Goal: Information Seeking & Learning: Learn about a topic

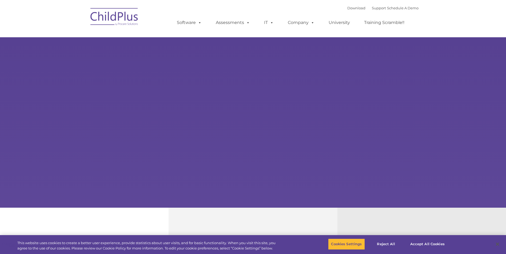
select select "MEDIUM"
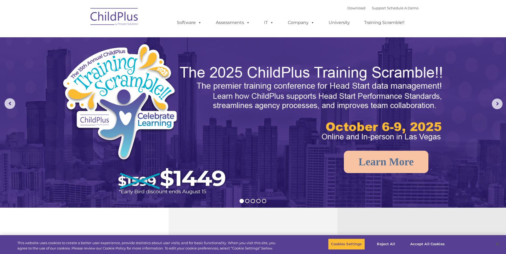
click at [115, 14] on img at bounding box center [114, 17] width 53 height 27
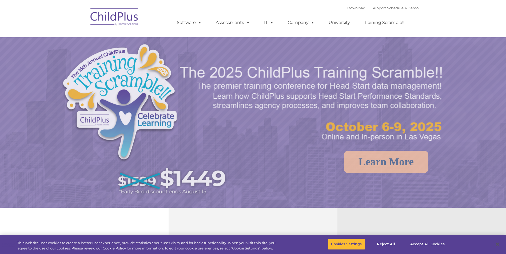
select select "MEDIUM"
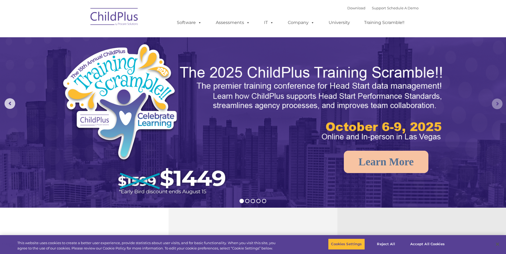
click at [495, 104] on rs-arrow at bounding box center [496, 104] width 11 height 11
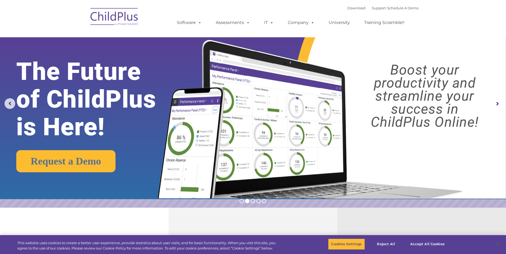
click at [495, 102] on rs-arrow at bounding box center [496, 104] width 11 height 11
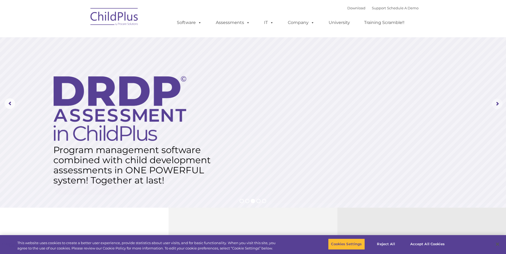
click at [495, 102] on rs-arrow at bounding box center [496, 104] width 11 height 11
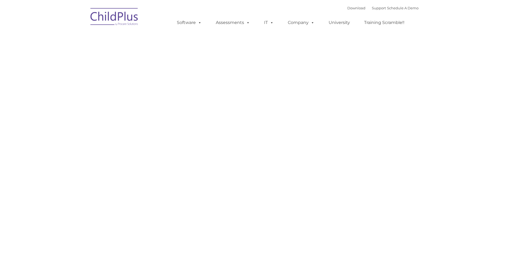
type input ""
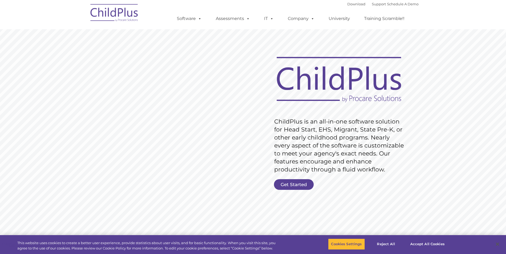
click at [447, 84] on rs-slide "Request Pricing ChildPlus is an all-in-one software solution for Head Start, EH…" at bounding box center [253, 139] width 506 height 240
click at [110, 9] on img at bounding box center [114, 13] width 53 height 27
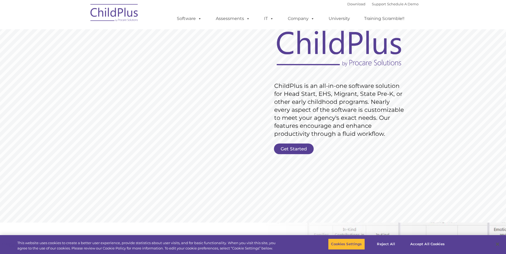
scroll to position [115, 0]
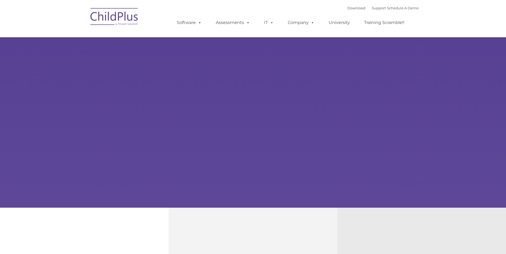
type input ""
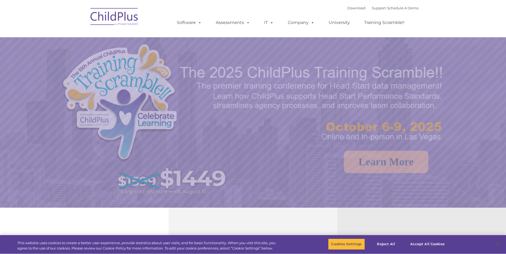
select select "MEDIUM"
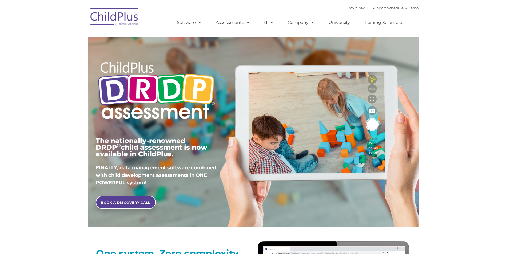
type input ""
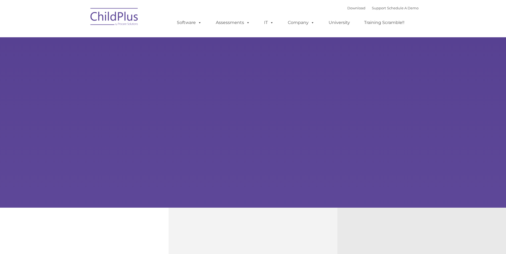
type input ""
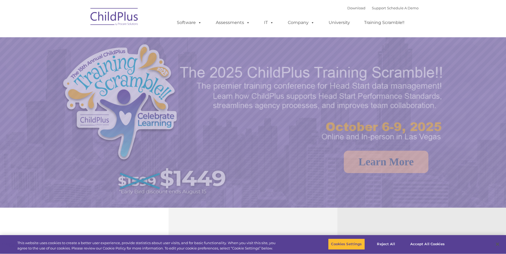
select select "MEDIUM"
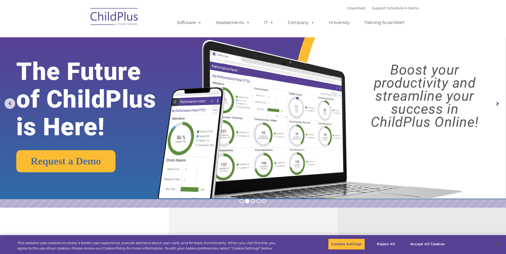
click at [117, 19] on img at bounding box center [114, 17] width 53 height 27
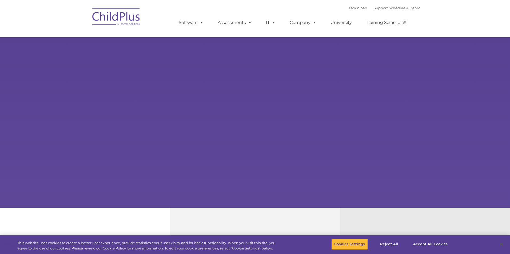
type input ""
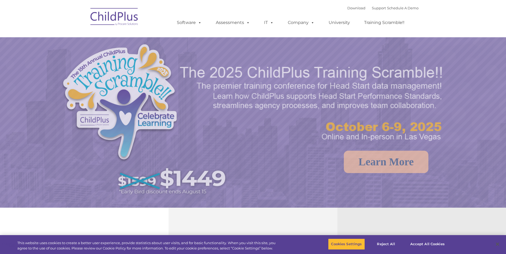
select select "MEDIUM"
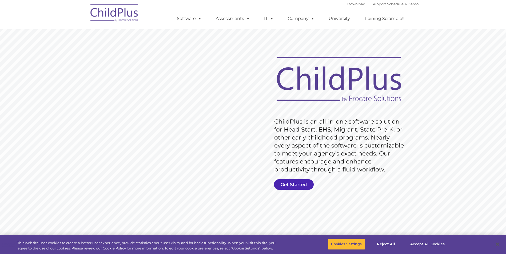
click at [301, 182] on link "Get Started" at bounding box center [294, 184] width 40 height 11
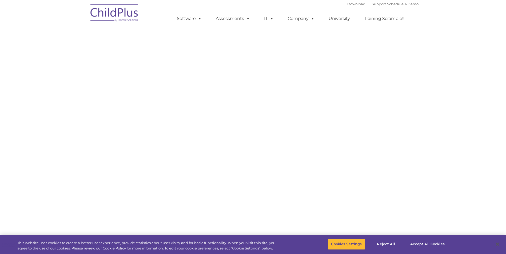
select select "MEDIUM"
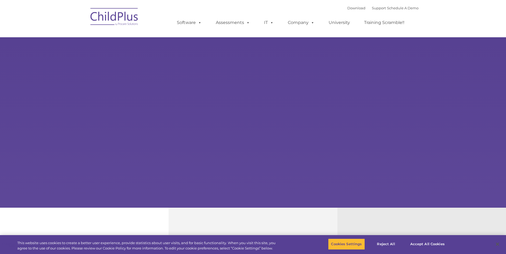
type input ""
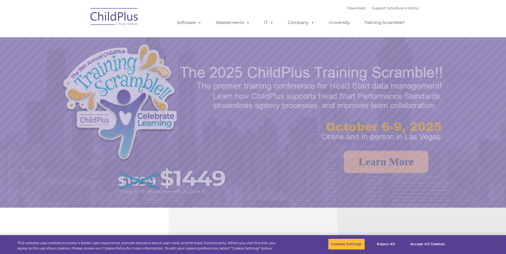
select select "MEDIUM"
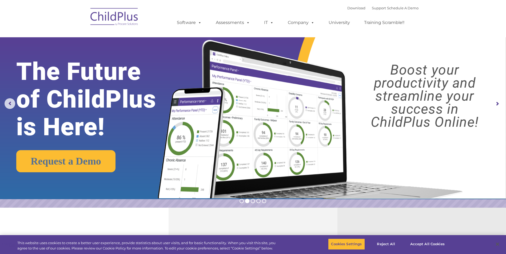
click at [498, 105] on rs-arrow at bounding box center [496, 104] width 11 height 11
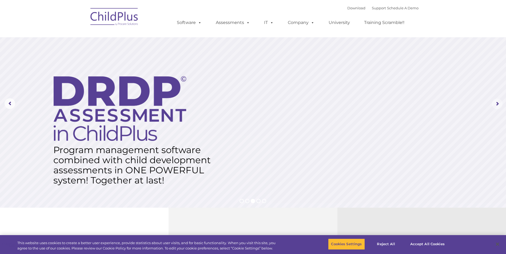
click at [497, 105] on rs-arrow at bounding box center [496, 104] width 11 height 11
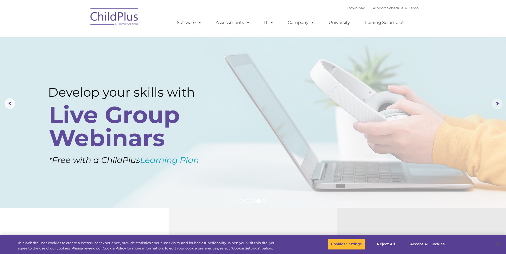
click at [497, 105] on rs-arrow at bounding box center [496, 104] width 11 height 11
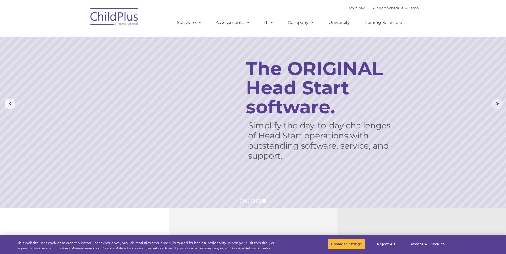
click at [497, 105] on rs-arrow at bounding box center [496, 104] width 11 height 11
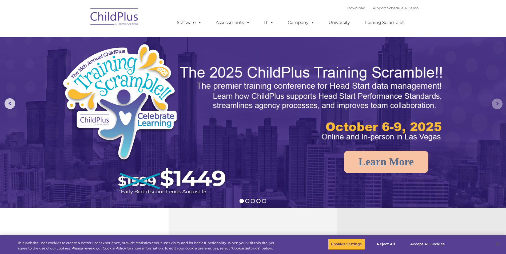
click at [497, 105] on rs-arrow at bounding box center [496, 104] width 11 height 11
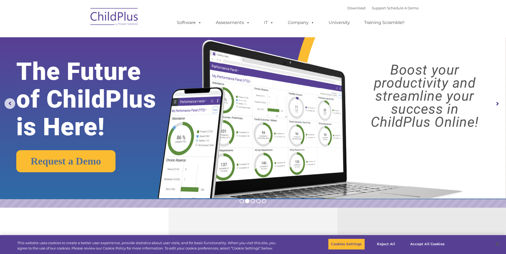
click at [497, 105] on rs-arrow at bounding box center [496, 104] width 11 height 11
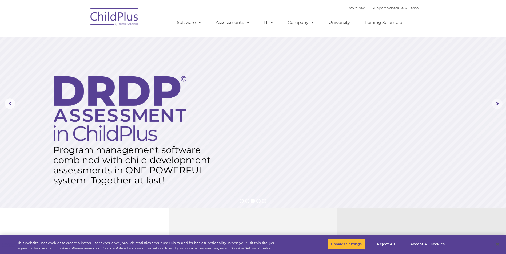
click at [497, 105] on rs-arrow at bounding box center [496, 104] width 11 height 11
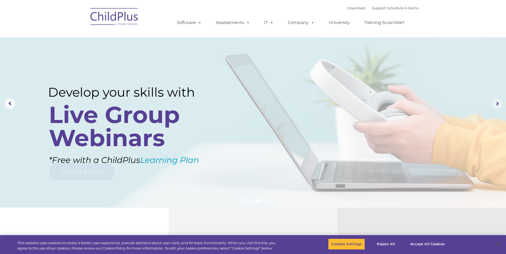
click at [497, 105] on rs-arrow at bounding box center [496, 104] width 11 height 11
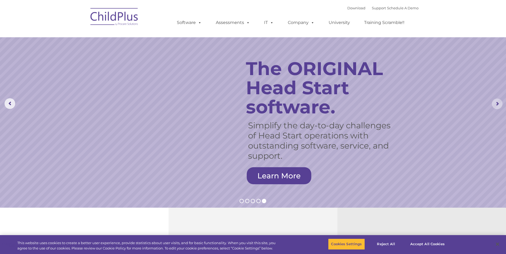
click at [497, 105] on rs-arrow at bounding box center [496, 104] width 11 height 11
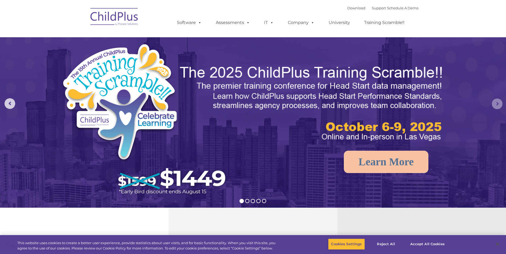
click at [497, 105] on rs-arrow at bounding box center [496, 104] width 11 height 11
